Goal: Transaction & Acquisition: Subscribe to service/newsletter

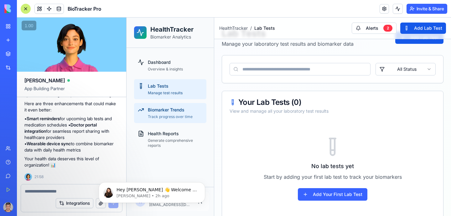
scroll to position [9, 0]
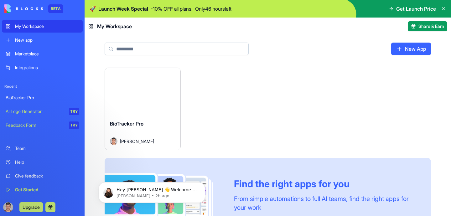
click at [414, 9] on span "Get Launch Price" at bounding box center [416, 9] width 40 height 8
click at [319, 9] on img at bounding box center [268, 9] width 367 height 18
click at [391, 9] on icon at bounding box center [392, 8] width 2 height 3
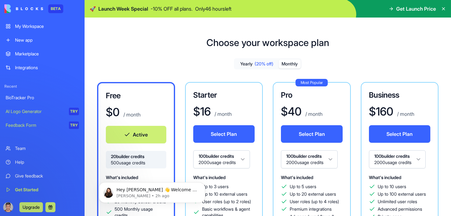
click at [295, 65] on button "Monthly" at bounding box center [290, 64] width 22 height 9
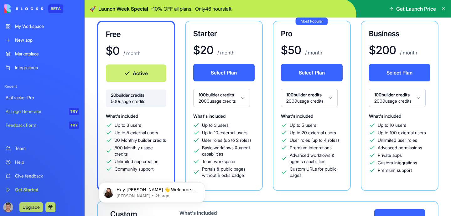
scroll to position [63, 0]
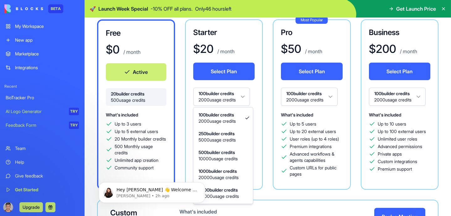
click at [245, 96] on html "BETA My Workspace New app Marketplace Integrations Recent BioTracker Pro AI Log…" at bounding box center [225, 108] width 451 height 216
click at [247, 99] on html "BETA My Workspace New app Marketplace Integrations Recent BioTracker Pro AI Log…" at bounding box center [225, 108] width 451 height 216
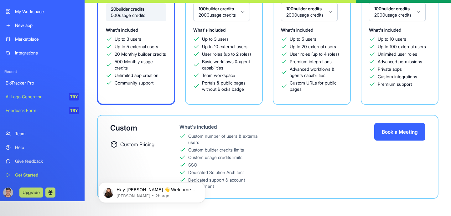
scroll to position [18, 0]
